Goal: Task Accomplishment & Management: Use online tool/utility

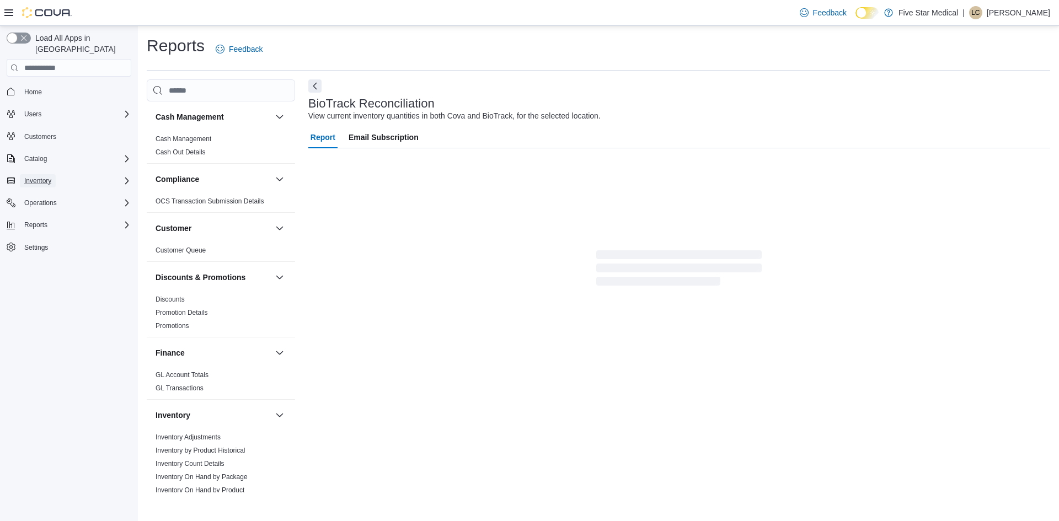
click at [51, 176] on span "Inventory" at bounding box center [37, 180] width 27 height 9
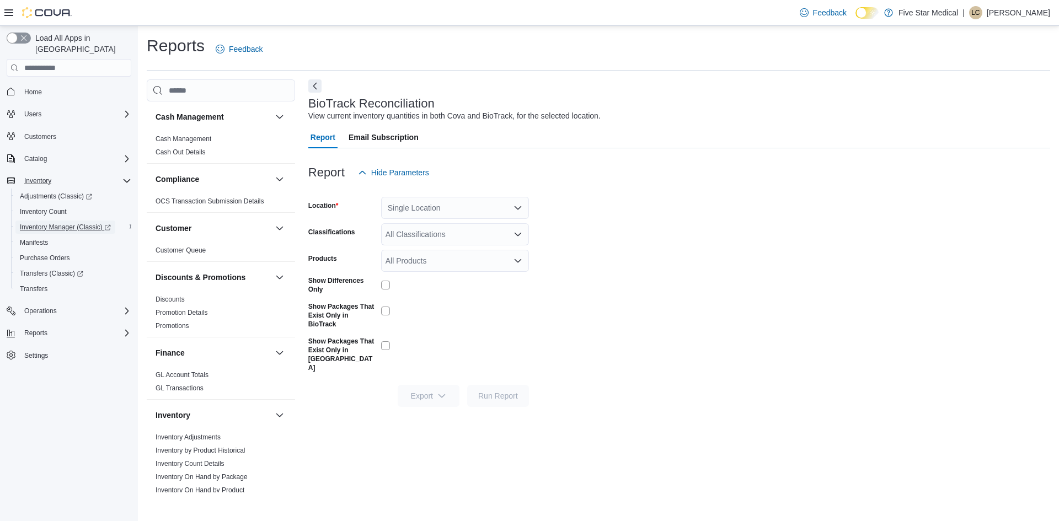
click at [61, 223] on span "Inventory Manager (Classic)" at bounding box center [65, 227] width 91 height 9
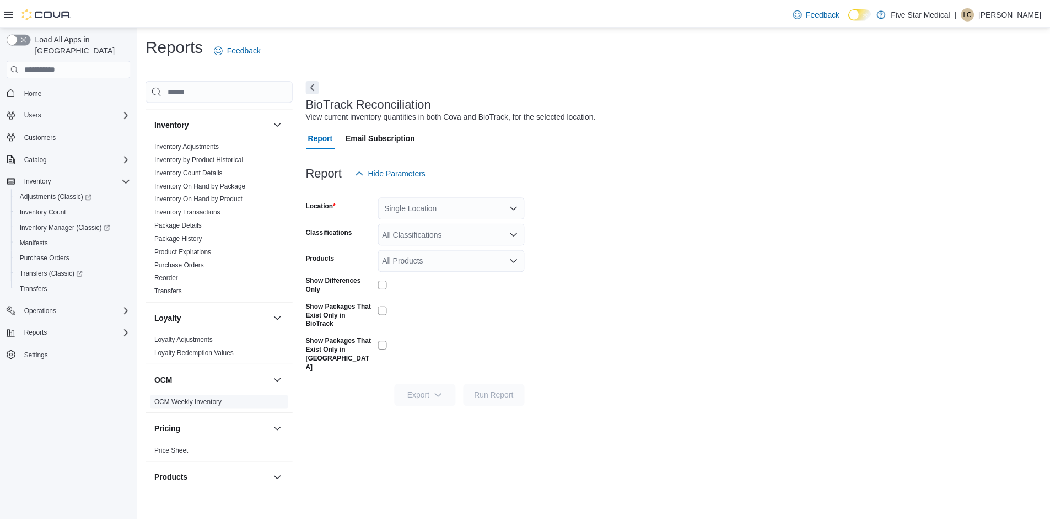
scroll to position [227, 0]
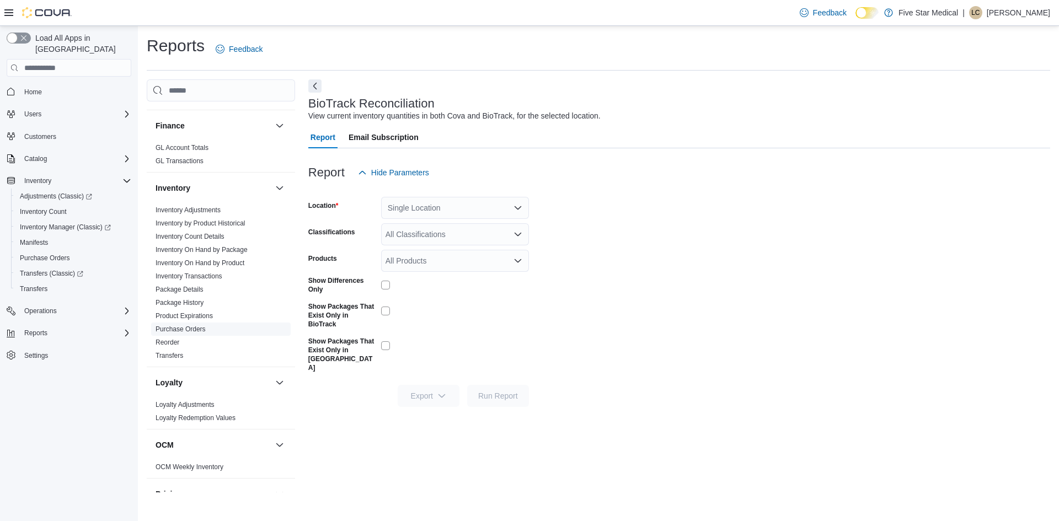
click at [193, 328] on link "Purchase Orders" at bounding box center [180, 329] width 50 height 8
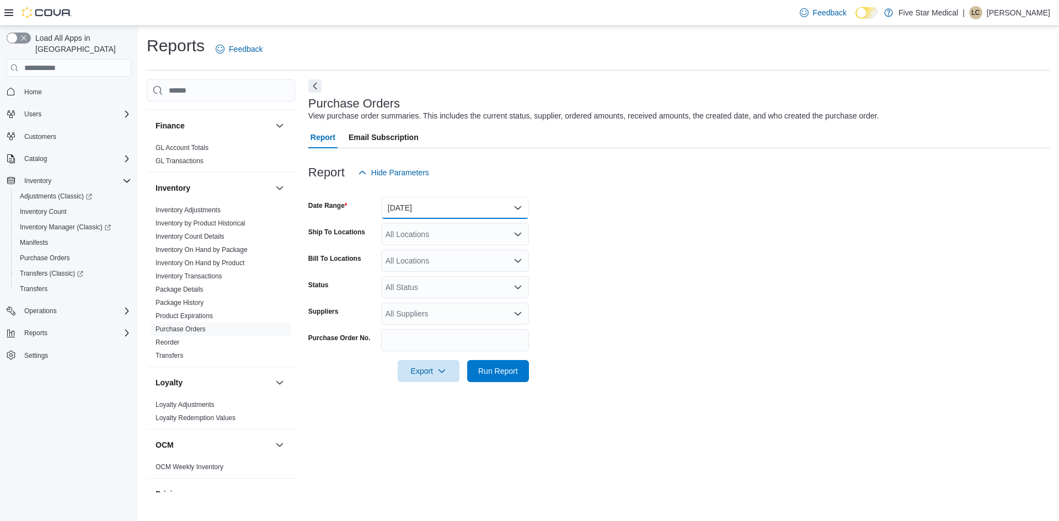
click at [450, 211] on button "Yesterday" at bounding box center [455, 208] width 148 height 22
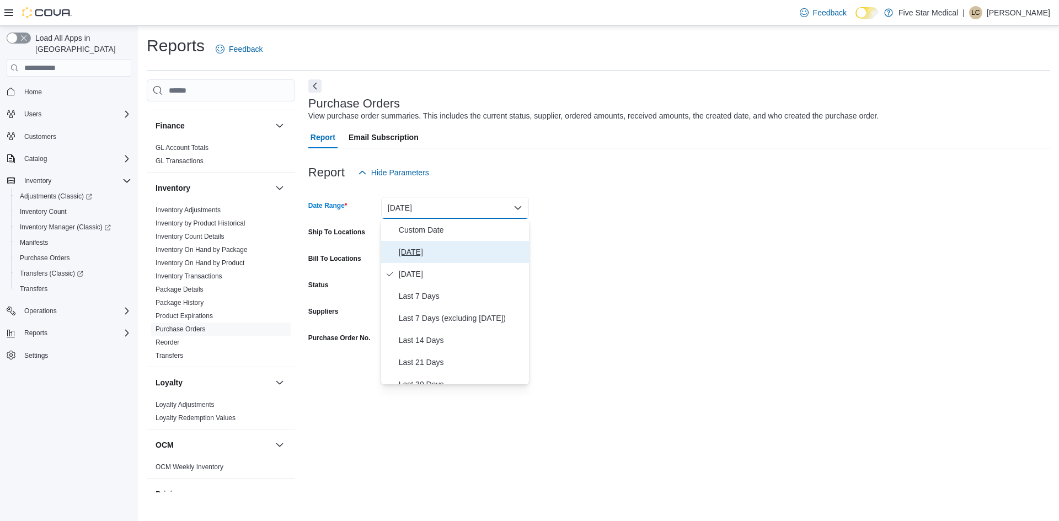
click at [417, 252] on span "Today" at bounding box center [462, 251] width 126 height 13
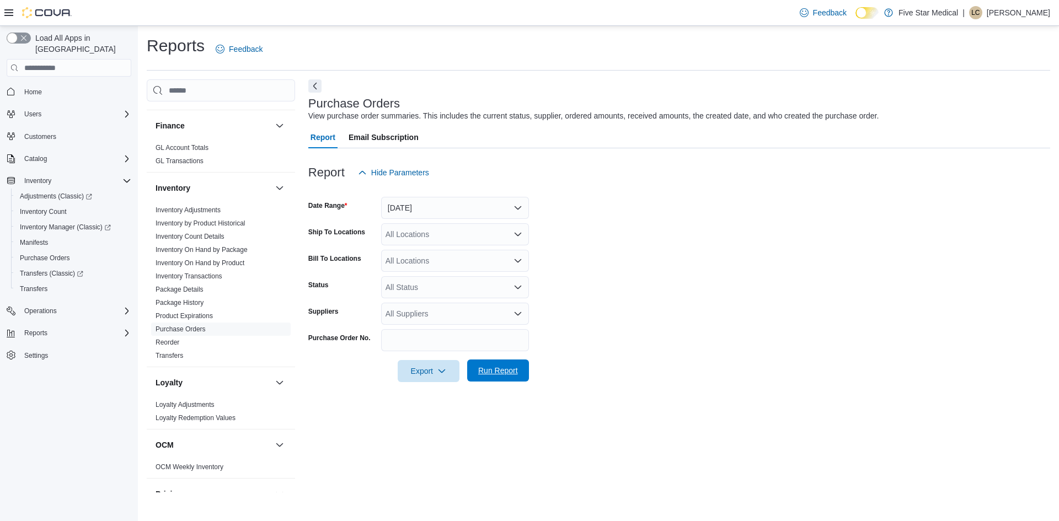
click at [498, 366] on span "Run Report" at bounding box center [498, 370] width 49 height 22
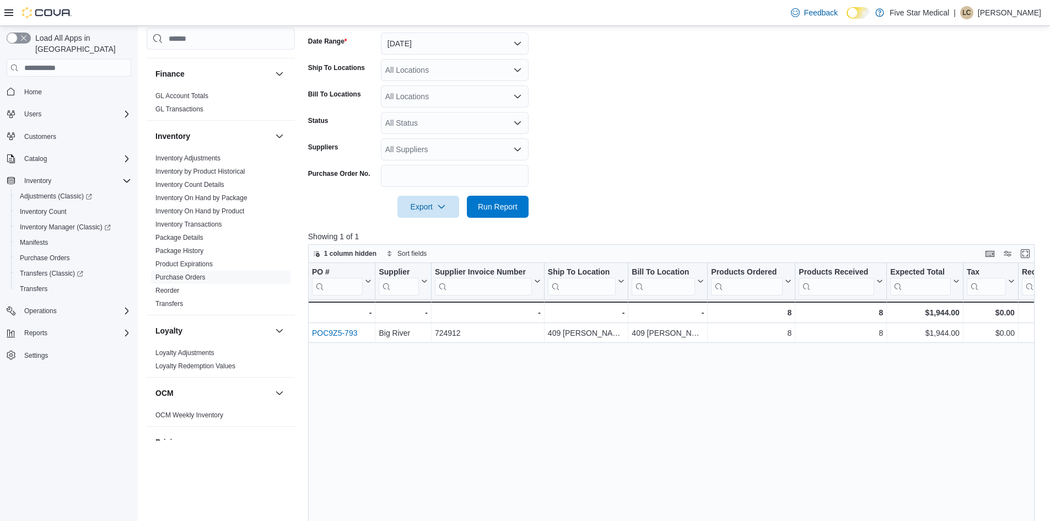
scroll to position [165, 0]
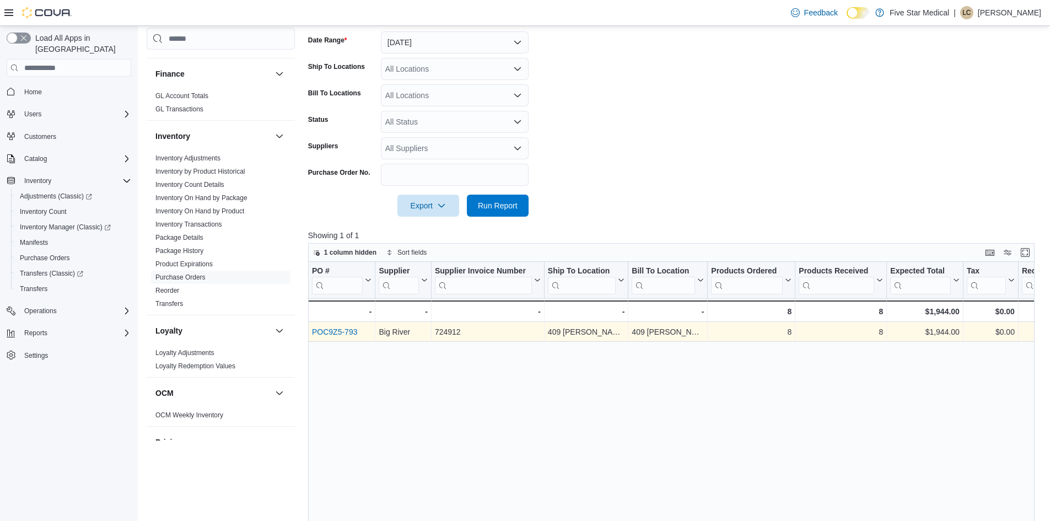
click at [350, 330] on link "POC9Z5-793" at bounding box center [334, 332] width 45 height 9
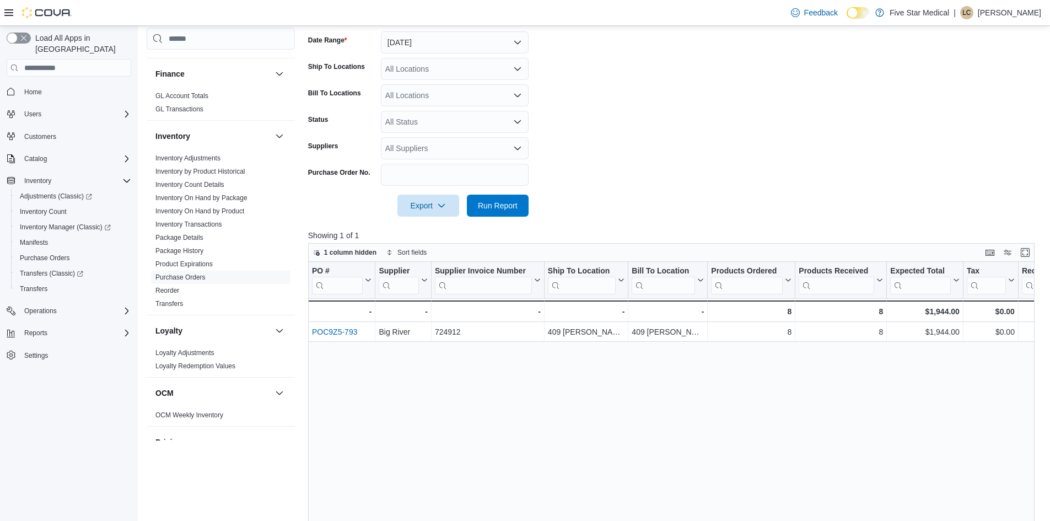
click at [995, 15] on p "[PERSON_NAME]" at bounding box center [1009, 12] width 63 height 13
click at [968, 110] on span "Sign Out" at bounding box center [971, 108] width 30 height 11
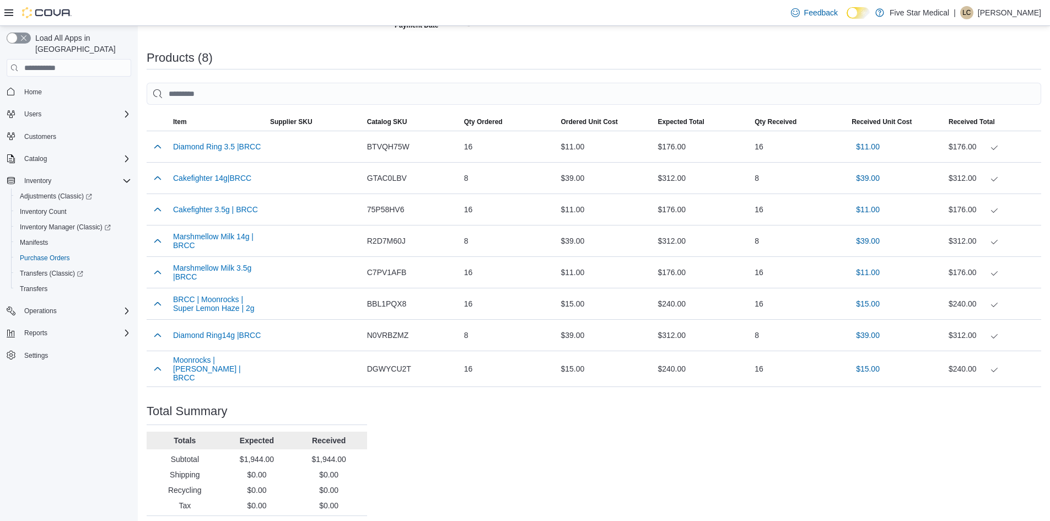
scroll to position [318, 0]
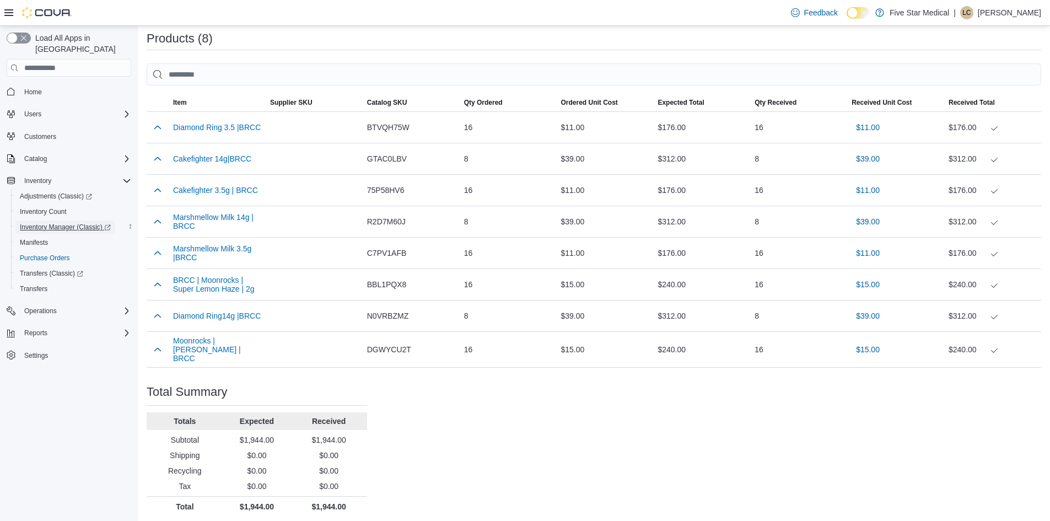
click at [49, 223] on span "Inventory Manager (Classic)" at bounding box center [65, 227] width 91 height 9
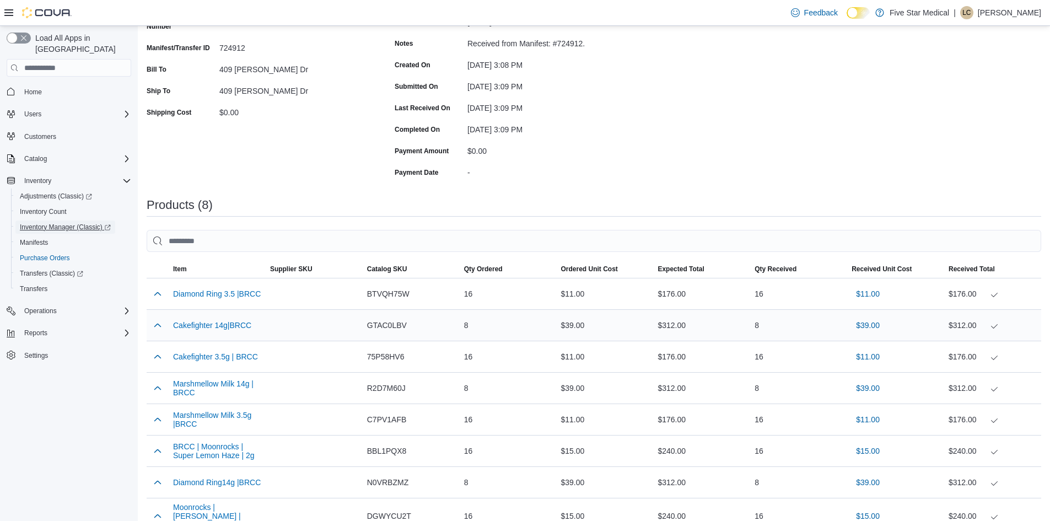
scroll to position [0, 0]
